Goal: Task Accomplishment & Management: Use online tool/utility

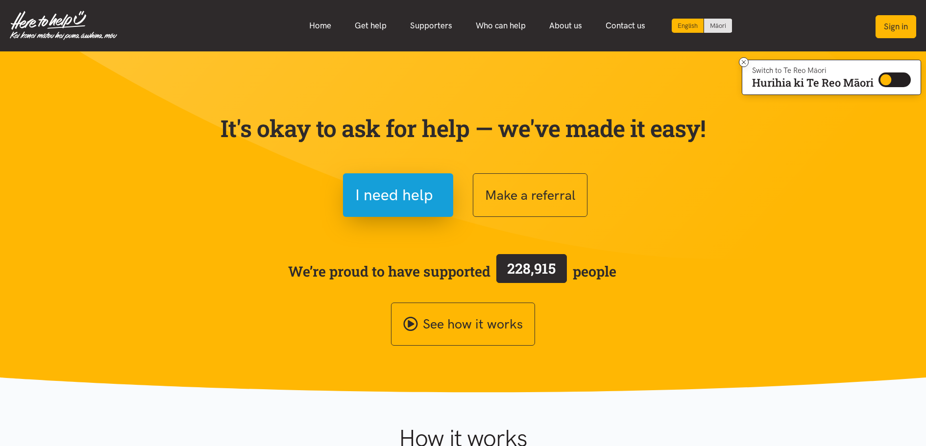
click at [891, 25] on button "Sign in" at bounding box center [896, 26] width 41 height 23
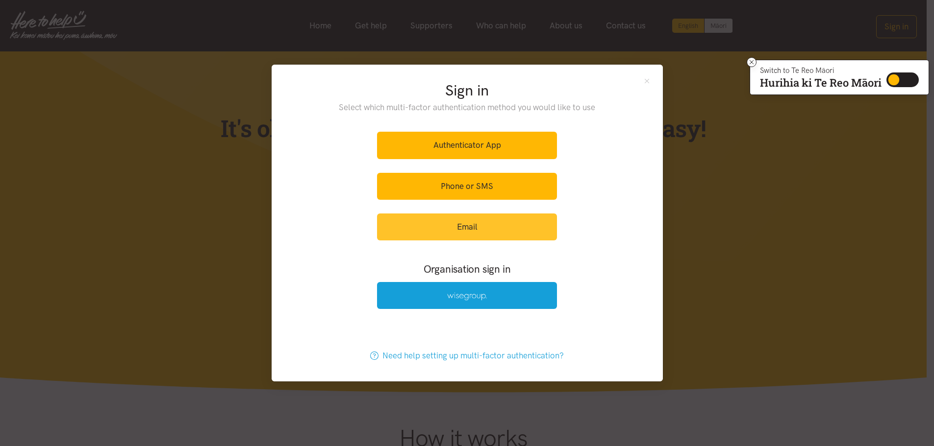
click at [474, 224] on link "Email" at bounding box center [467, 227] width 180 height 27
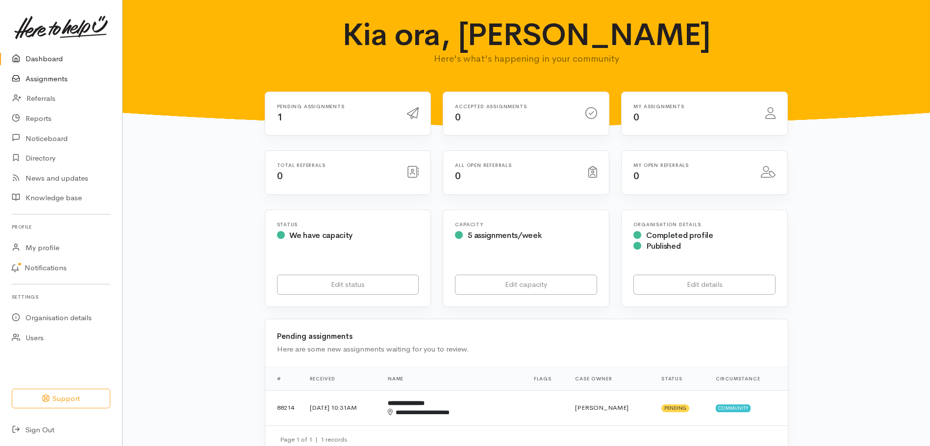
click at [63, 80] on link "Assignments" at bounding box center [61, 79] width 122 height 20
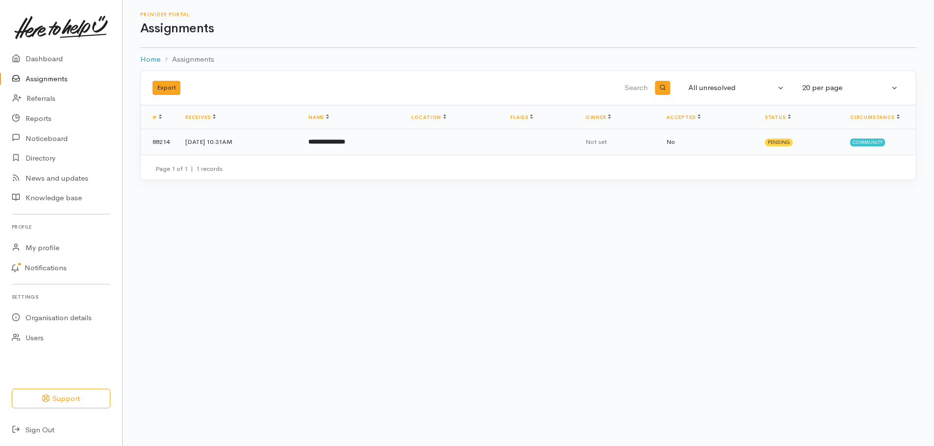
click at [336, 142] on b "**********" at bounding box center [326, 142] width 37 height 6
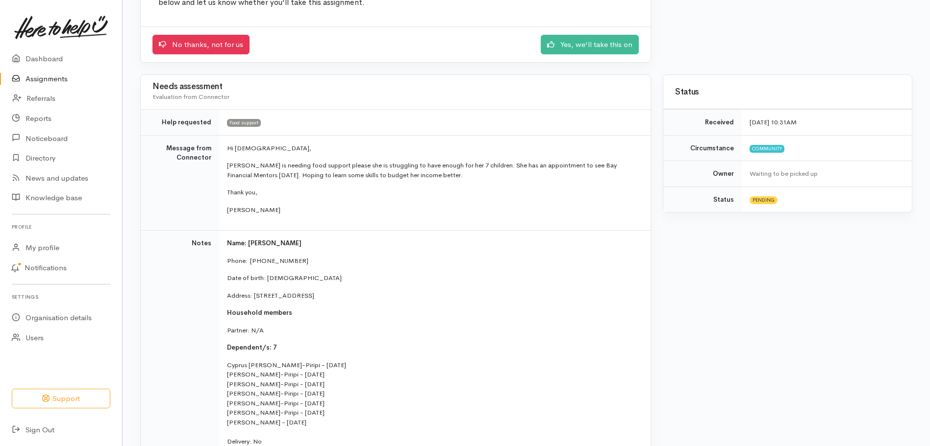
scroll to position [147, 0]
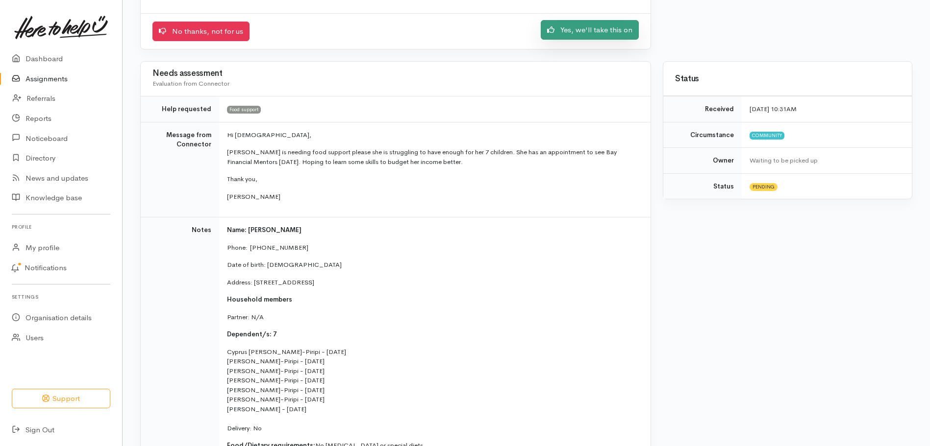
click at [583, 31] on link "Yes, we'll take this on" at bounding box center [590, 30] width 98 height 20
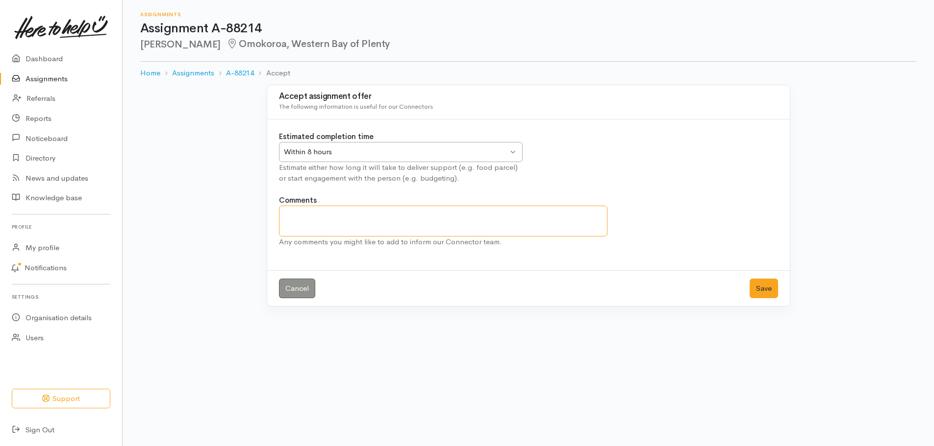
click at [291, 213] on textarea "Comments" at bounding box center [443, 221] width 329 height 31
type textarea "She will come in to collect a food parcel"
click at [756, 288] on button "Save" at bounding box center [763, 289] width 28 height 20
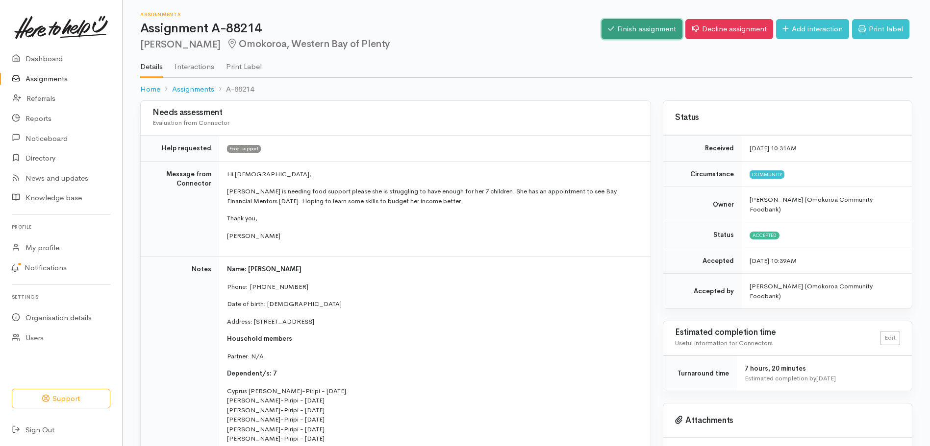
click at [622, 24] on link "Finish assignment" at bounding box center [641, 29] width 81 height 20
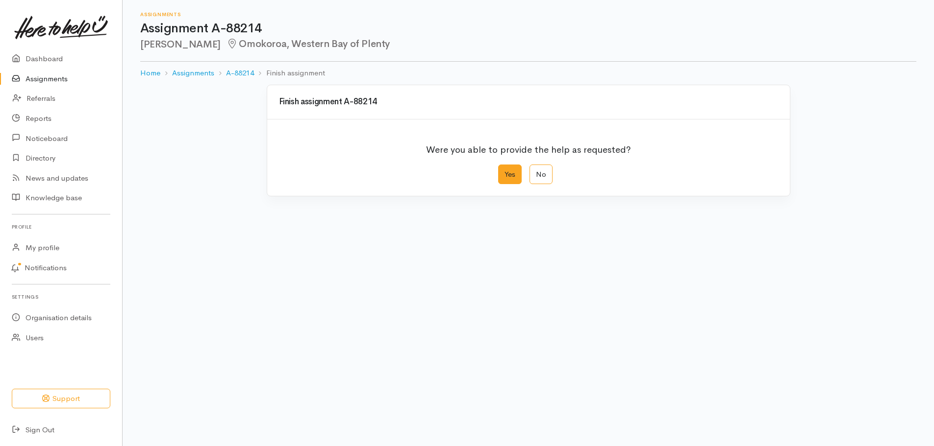
click at [506, 168] on label "Yes" at bounding box center [510, 175] width 24 height 20
click at [504, 168] on input "Yes" at bounding box center [501, 168] width 6 height 6
radio input "true"
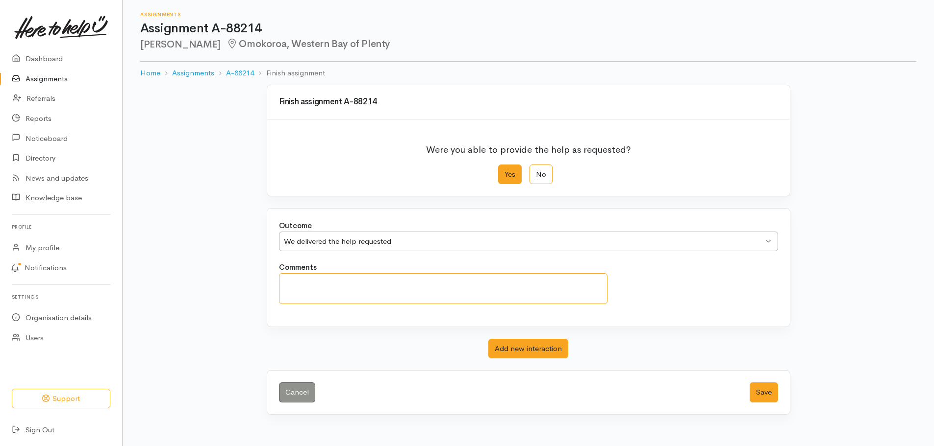
click at [297, 291] on textarea "Comments" at bounding box center [443, 288] width 329 height 31
type textarea "[PERSON_NAME] will collect this morning."
click at [759, 395] on button "Save" at bounding box center [763, 393] width 28 height 20
